Goal: Find contact information: Obtain details needed to contact an individual or organization

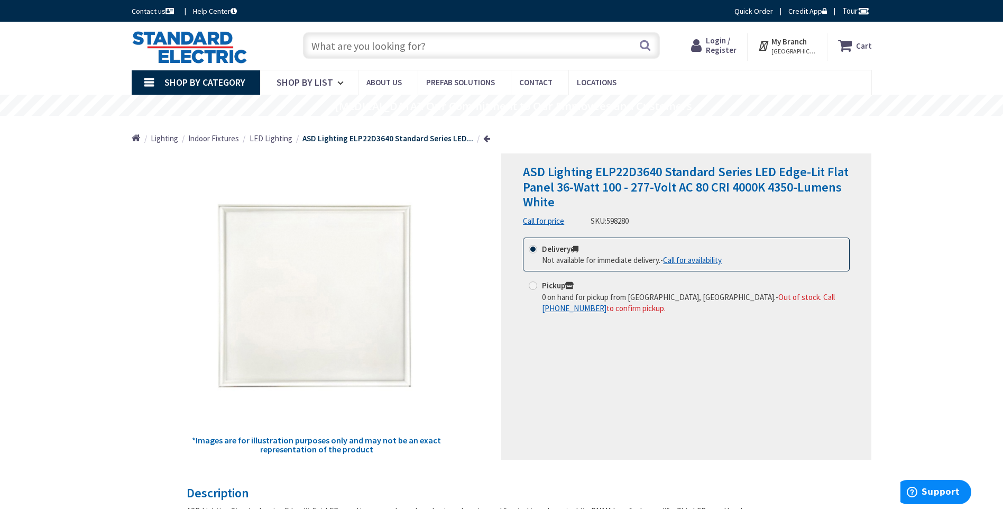
click at [547, 222] on link "Call for price" at bounding box center [543, 220] width 41 height 11
